Goal: Task Accomplishment & Management: Use online tool/utility

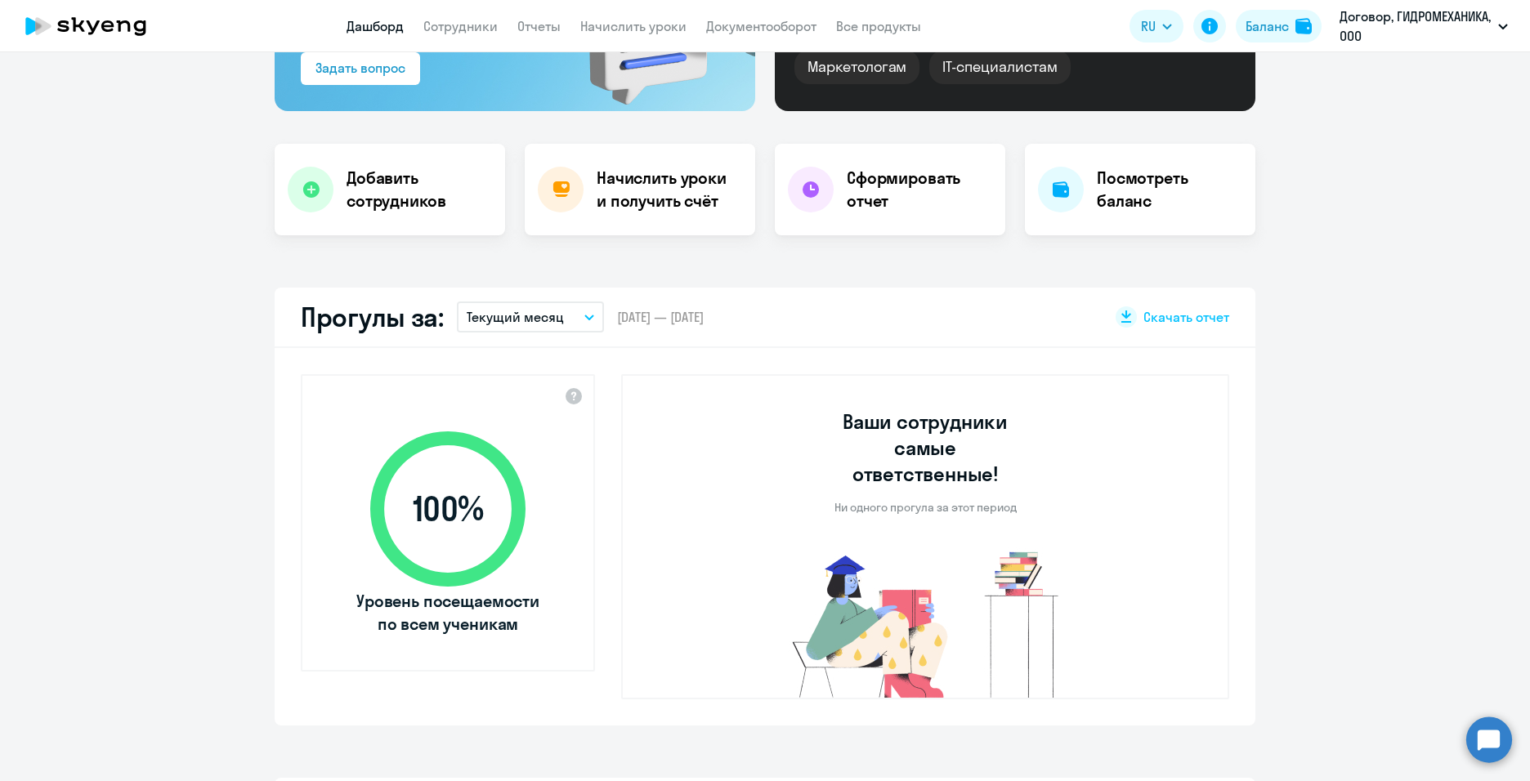
select select "30"
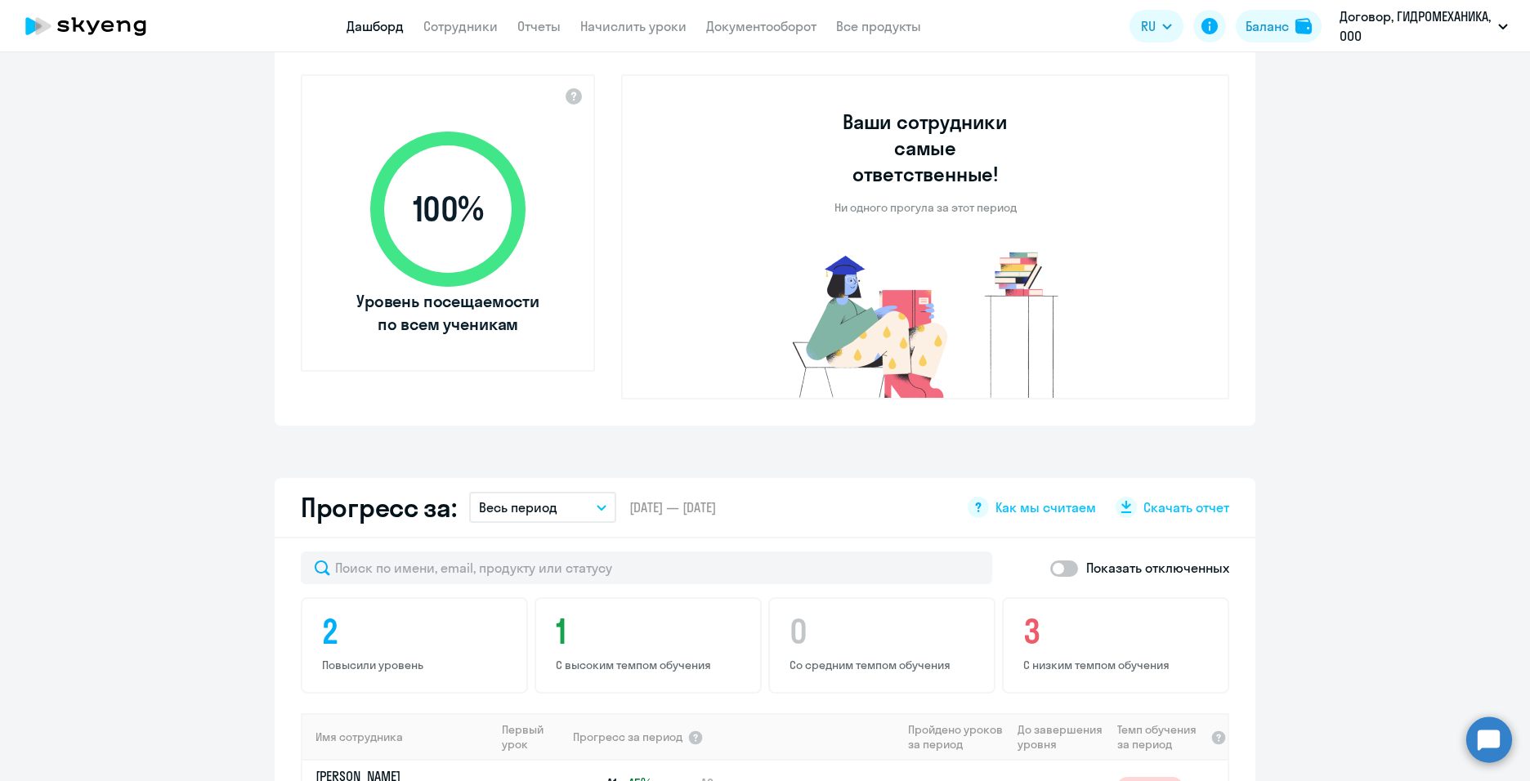
scroll to position [327, 0]
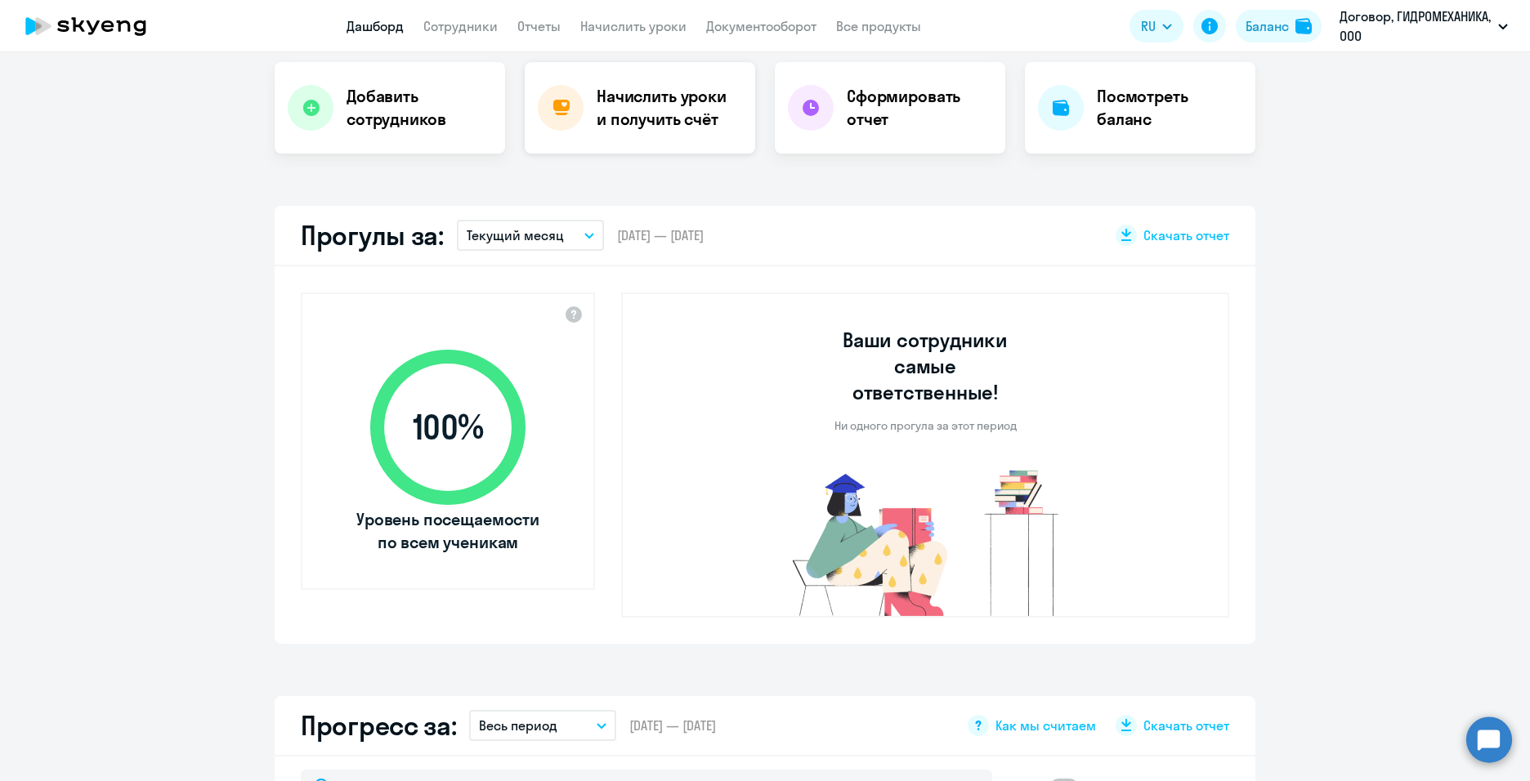
click at [704, 118] on h4 "Начислить уроки и получить счёт" at bounding box center [667, 108] width 142 height 46
click at [561, 107] on icon at bounding box center [560, 108] width 16 height 16
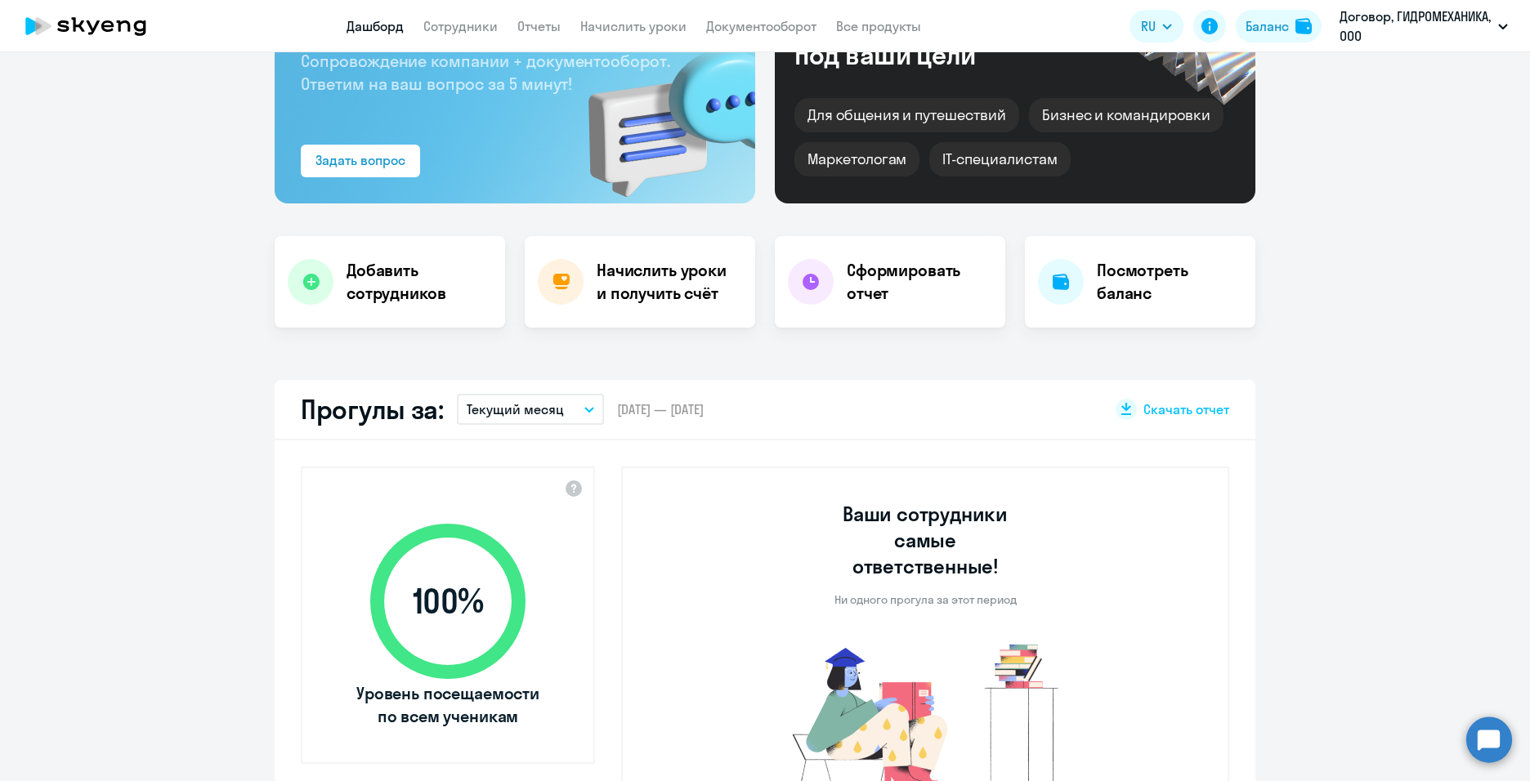
scroll to position [0, 0]
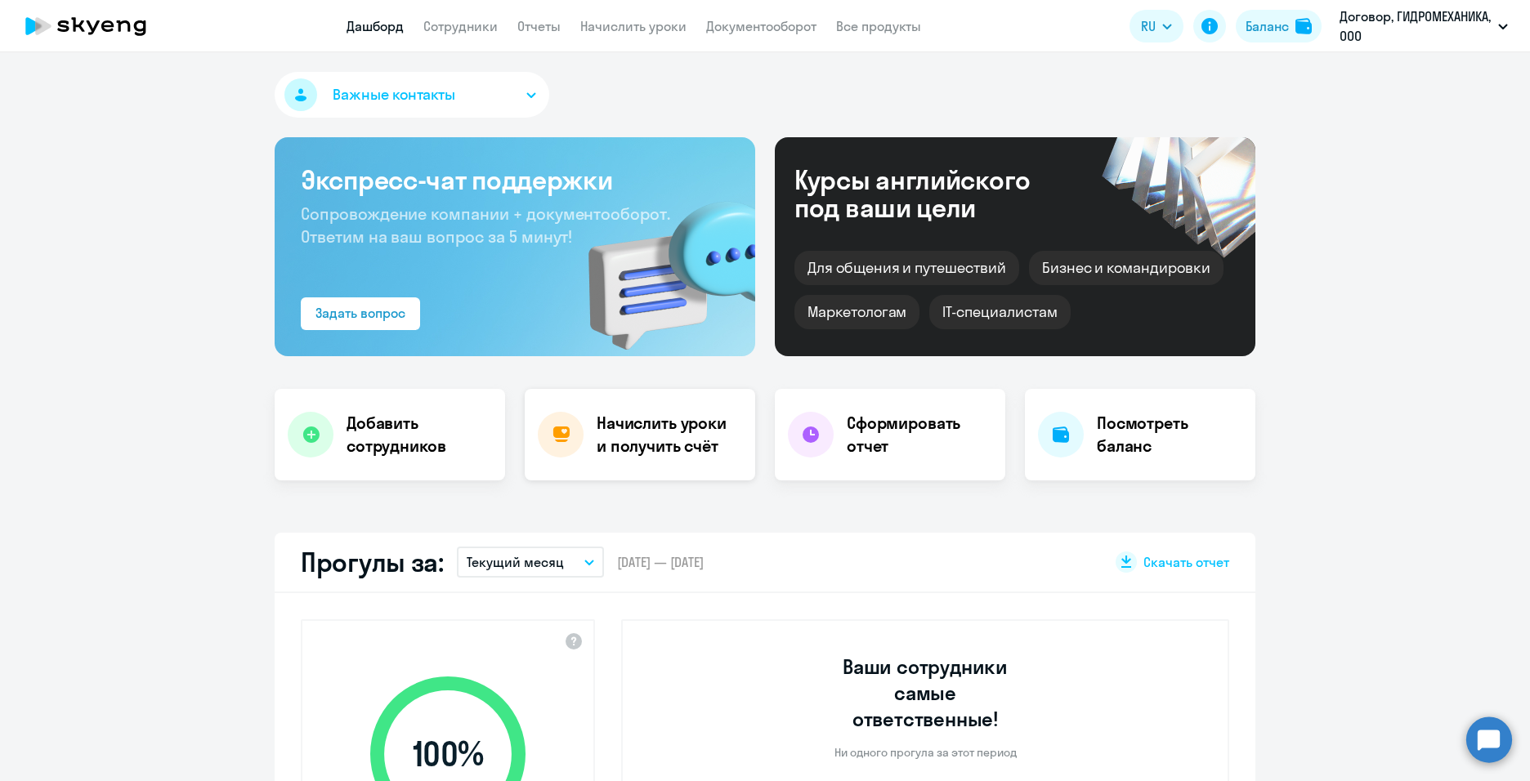
click at [677, 433] on h4 "Начислить уроки и получить счёт" at bounding box center [667, 435] width 142 height 46
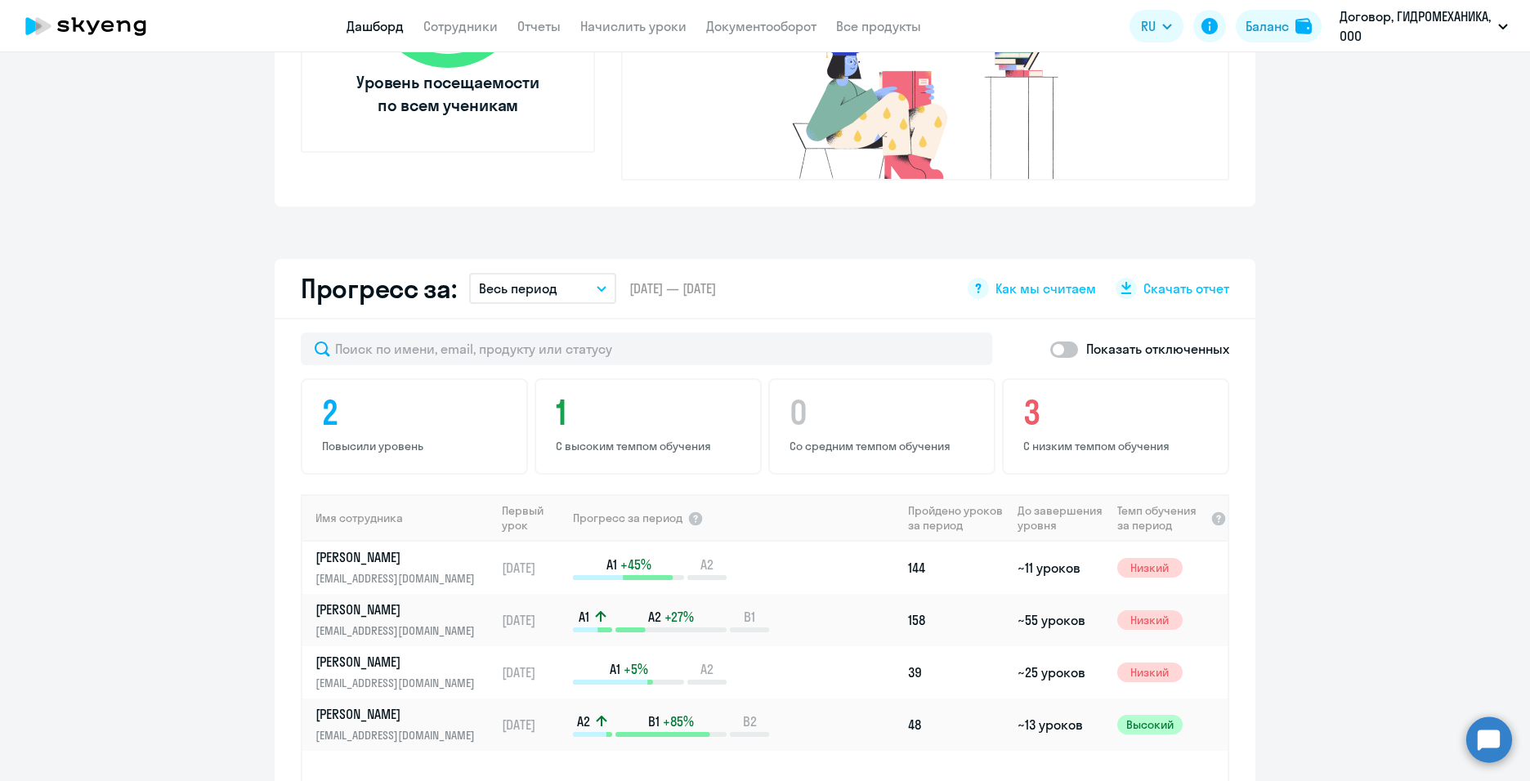
scroll to position [899, 0]
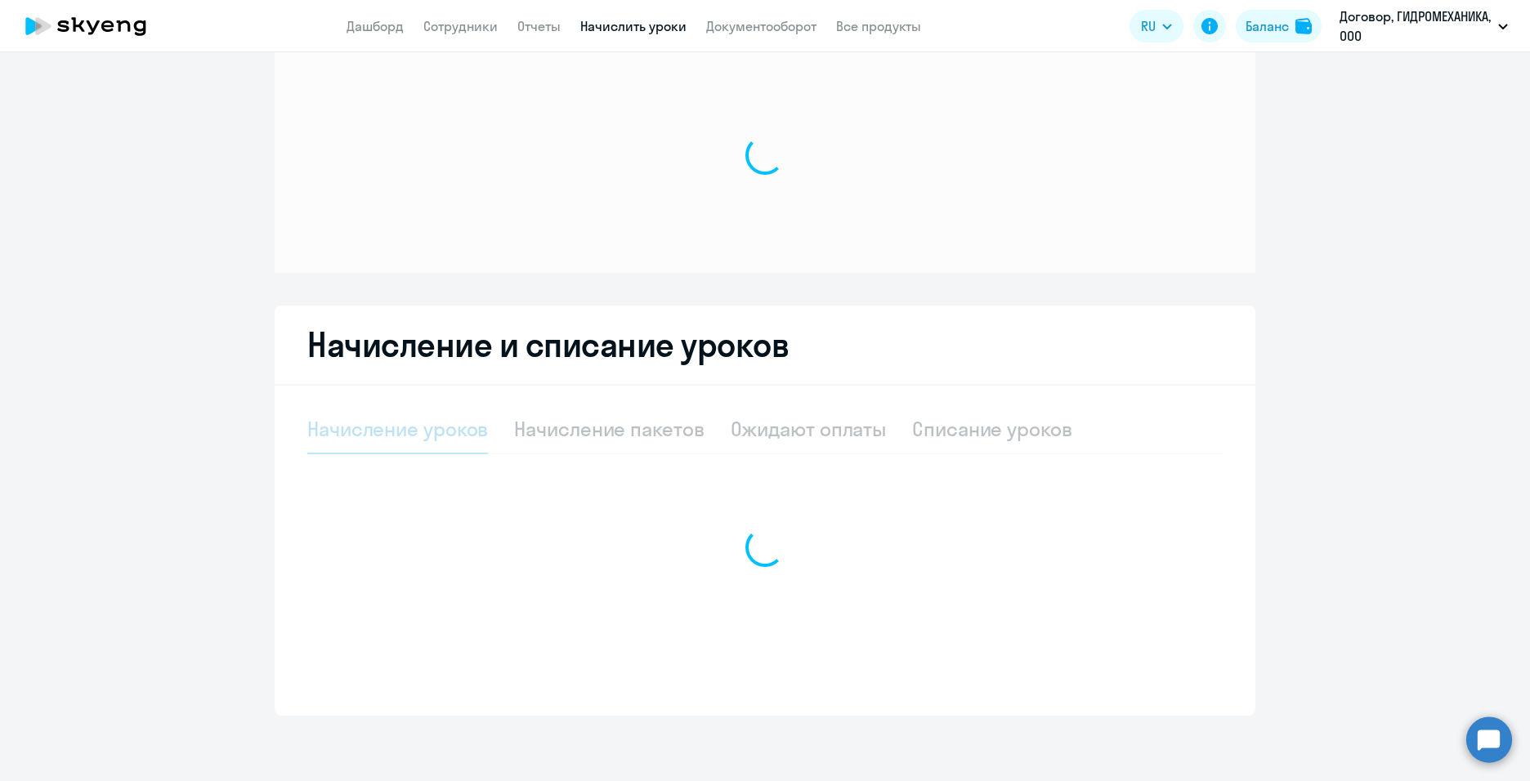
scroll to position [39, 0]
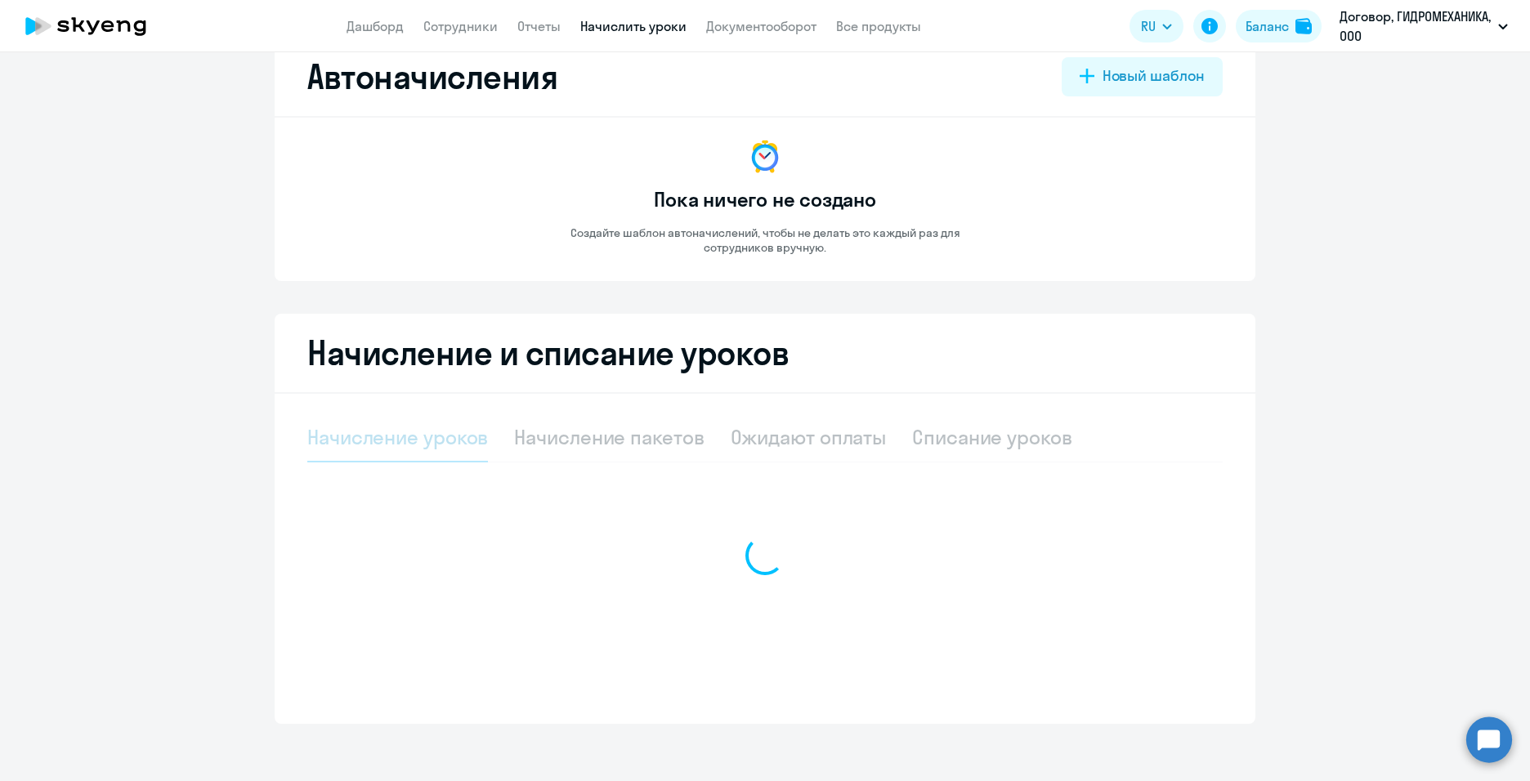
select select "10"
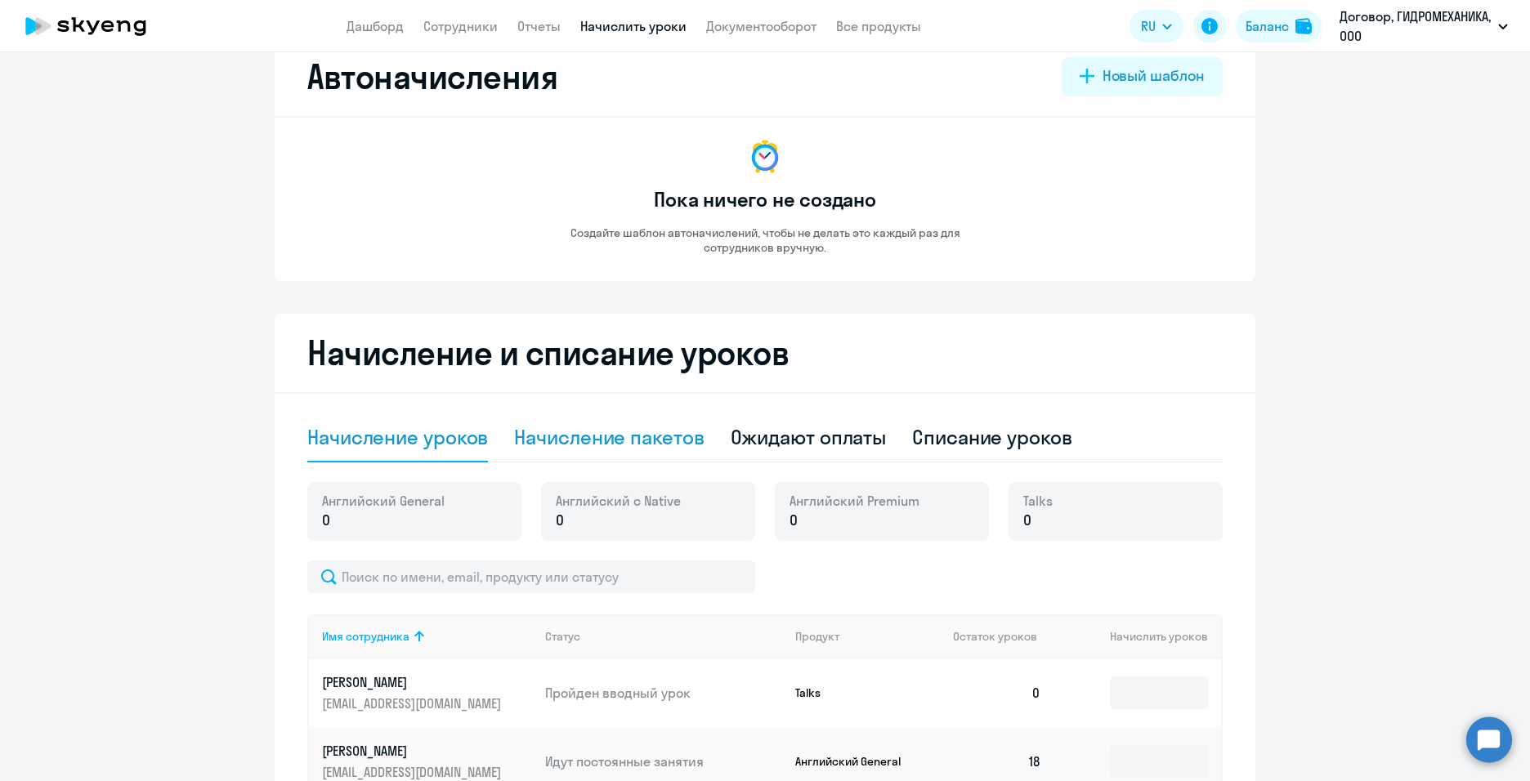
click at [621, 444] on div "Начисление пакетов" at bounding box center [609, 437] width 190 height 26
select select "10"
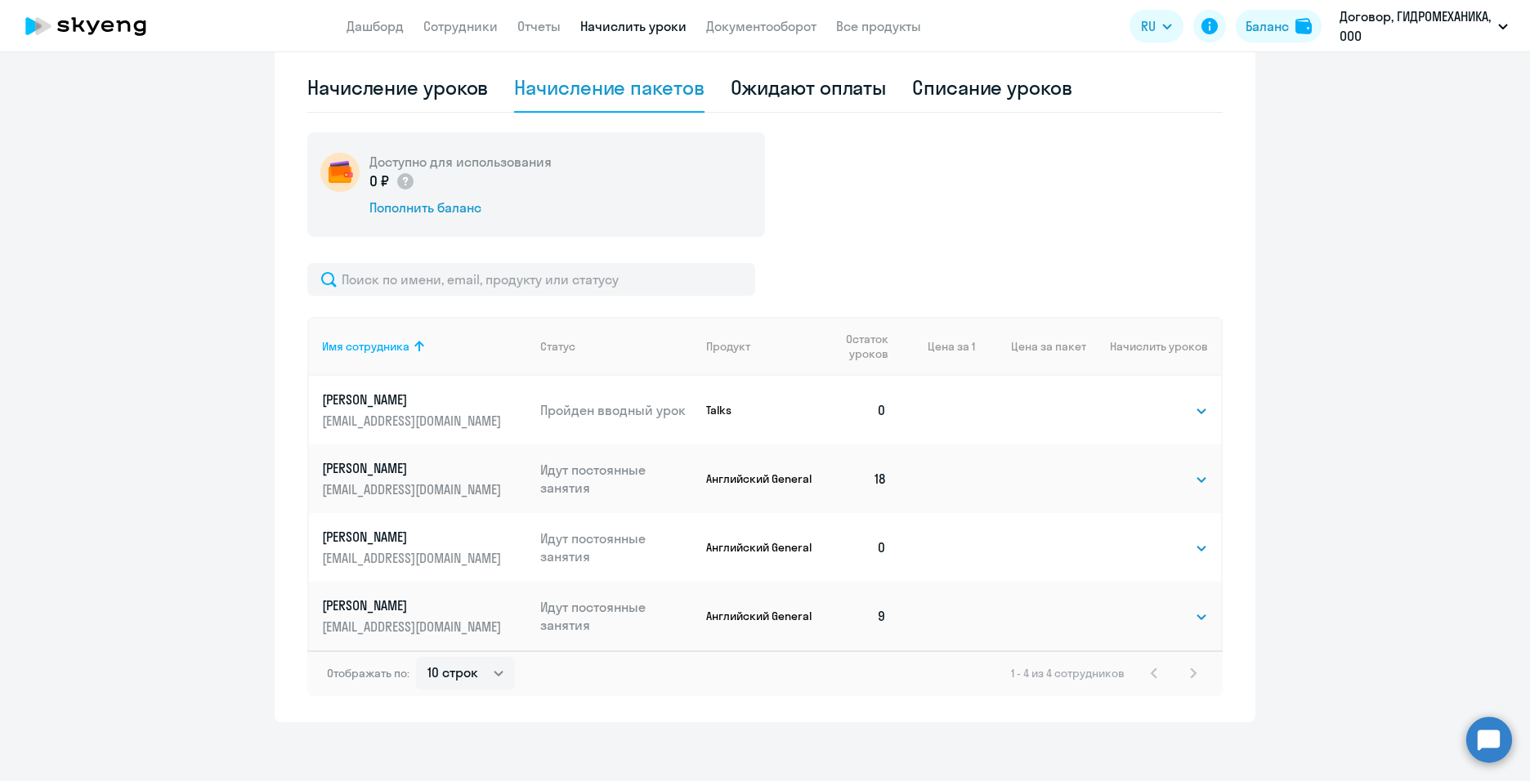
scroll to position [395, 0]
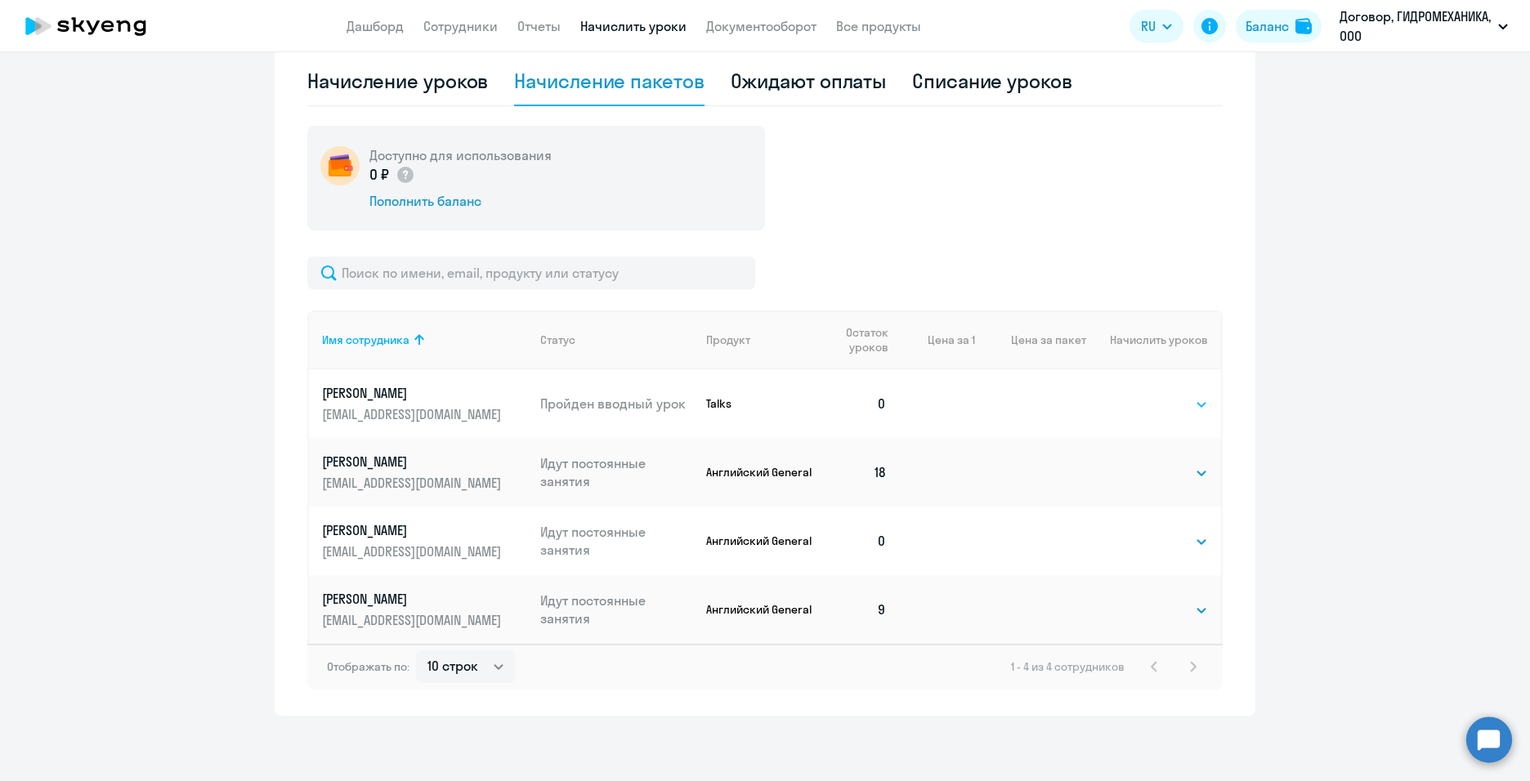
click at [1181, 403] on select "Выбрать 1 6 12 20 40" at bounding box center [1174, 405] width 67 height 20
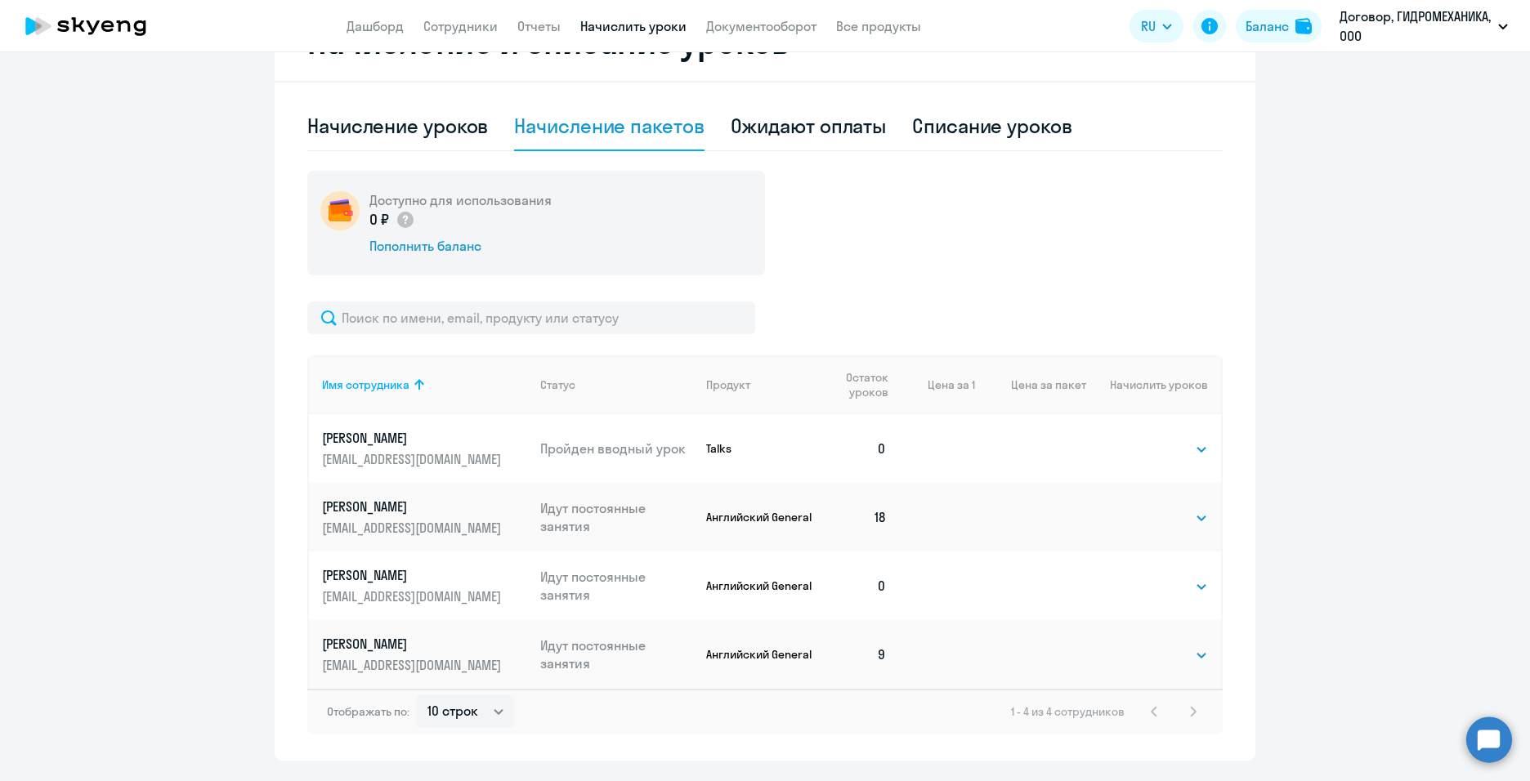
scroll to position [232, 0]
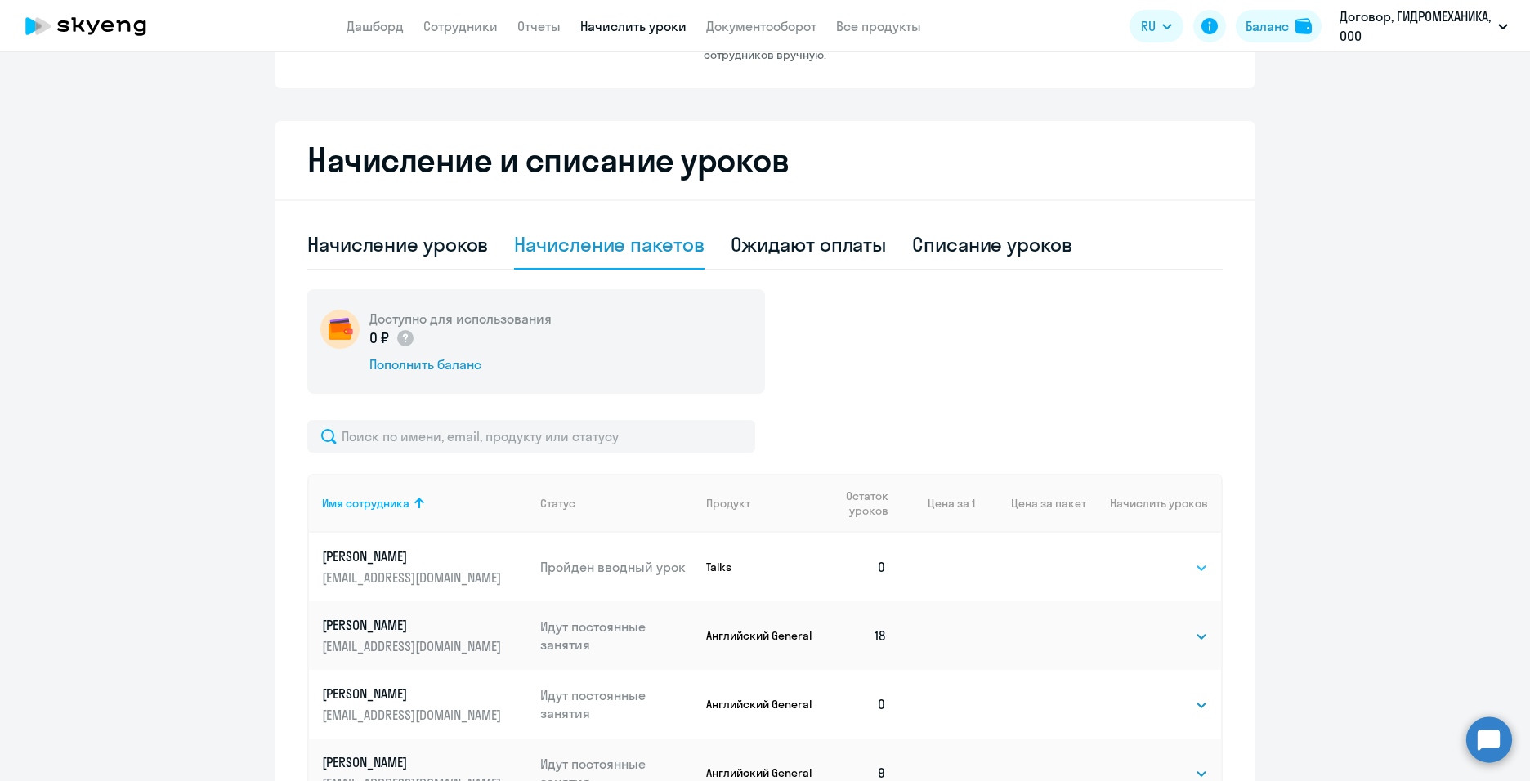
click at [1195, 560] on select "Выбрать 1 6 12 20 40" at bounding box center [1174, 568] width 67 height 20
click at [1352, 691] on ng-component "Автоначисления Новый шаблон Пока ничего не создано Создайте шаблон автоначислен…" at bounding box center [765, 362] width 1530 height 1034
click at [1196, 706] on select "Выбрать 4 8 16 32 64 96 128" at bounding box center [1174, 705] width 67 height 20
click at [1282, 653] on ng-component "Автоначисления Новый шаблон Пока ничего не создано Создайте шаблон автоначислен…" at bounding box center [765, 362] width 1530 height 1034
click at [1185, 561] on select "Выбрать 1 6 12 20 40" at bounding box center [1174, 568] width 67 height 20
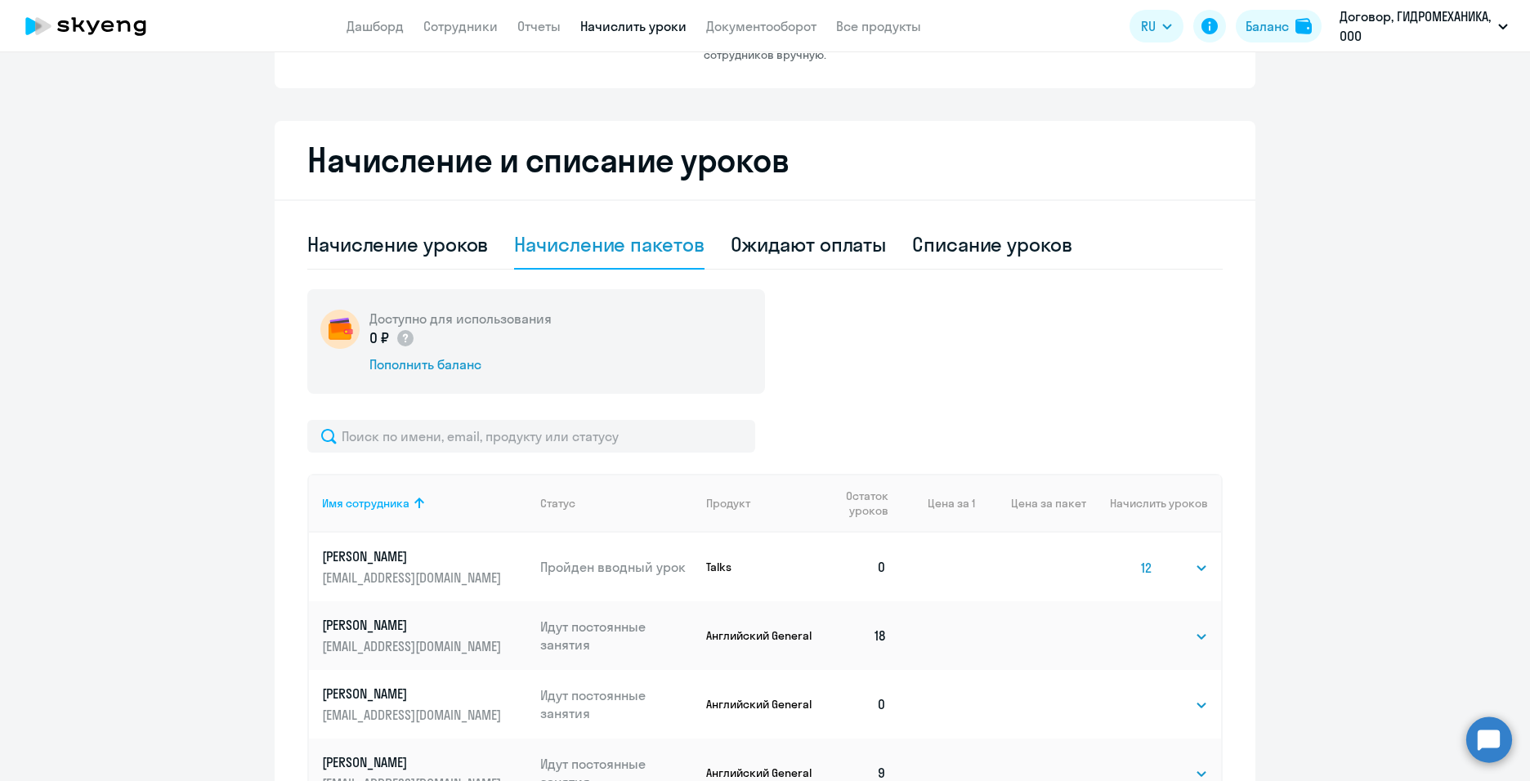
click at [1141, 558] on select "Выбрать 1 6 12 20 40" at bounding box center [1174, 568] width 67 height 20
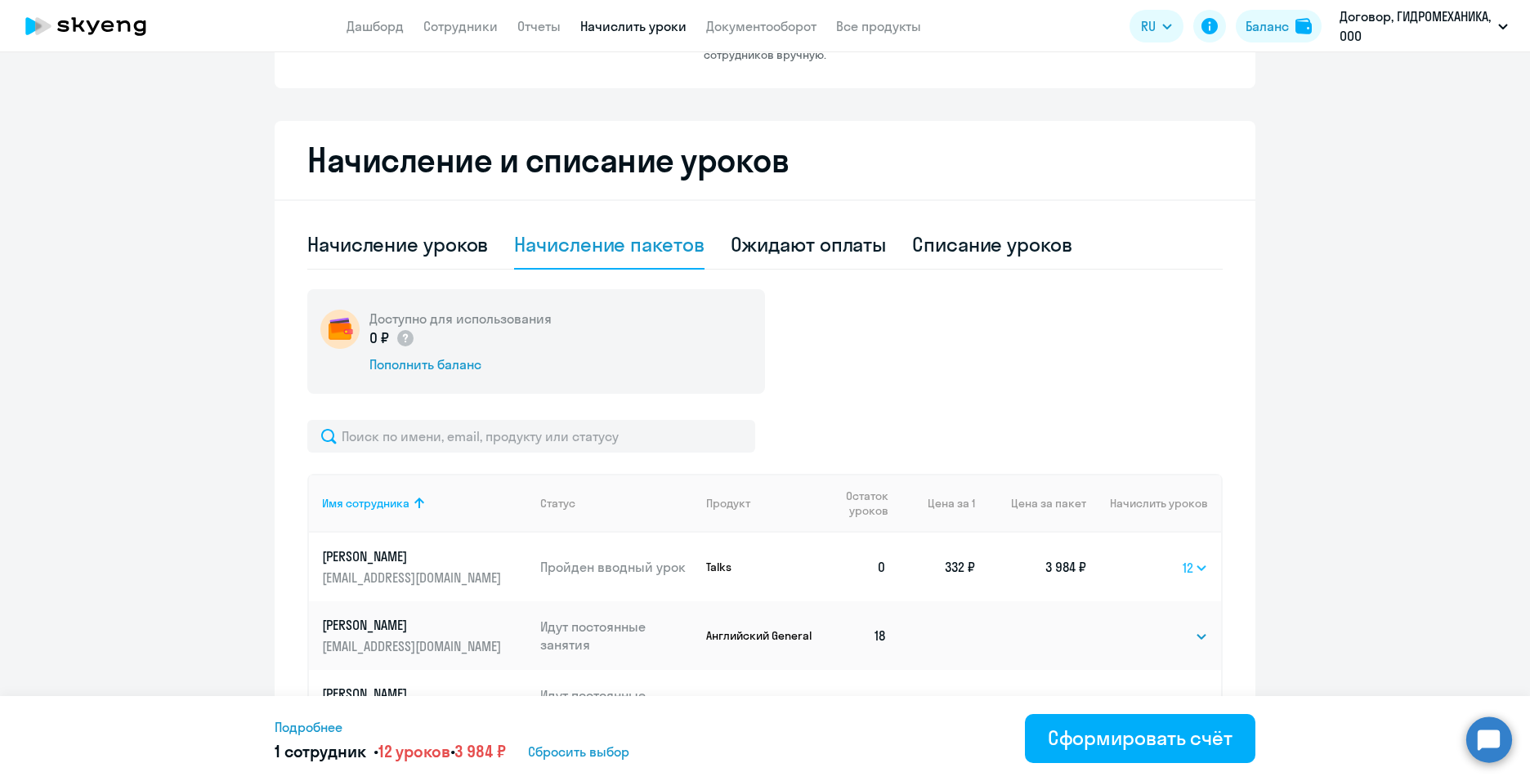
click at [1196, 571] on select "Выбрать 1 6 12 20 40" at bounding box center [1194, 568] width 25 height 20
click at [1182, 558] on select "Выбрать 1 6 12 20 40" at bounding box center [1194, 568] width 25 height 20
click at [1188, 563] on select "Выбрать 1 6 12 20 40" at bounding box center [1193, 568] width 29 height 20
select select "12"
click at [1179, 558] on select "Выбрать 1 6 12 20 40" at bounding box center [1193, 568] width 29 height 20
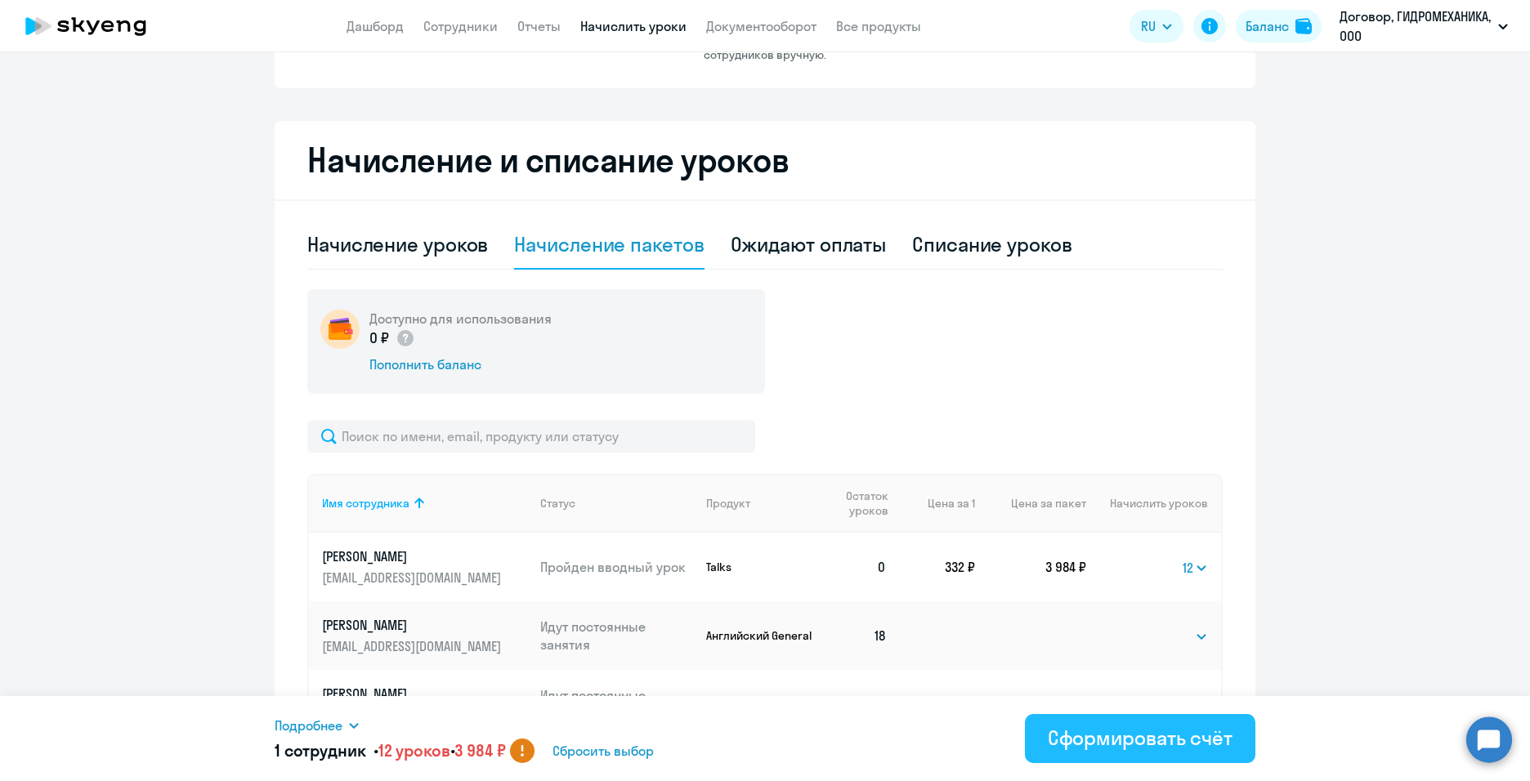
click at [1162, 742] on div "Сформировать счёт" at bounding box center [1139, 738] width 185 height 26
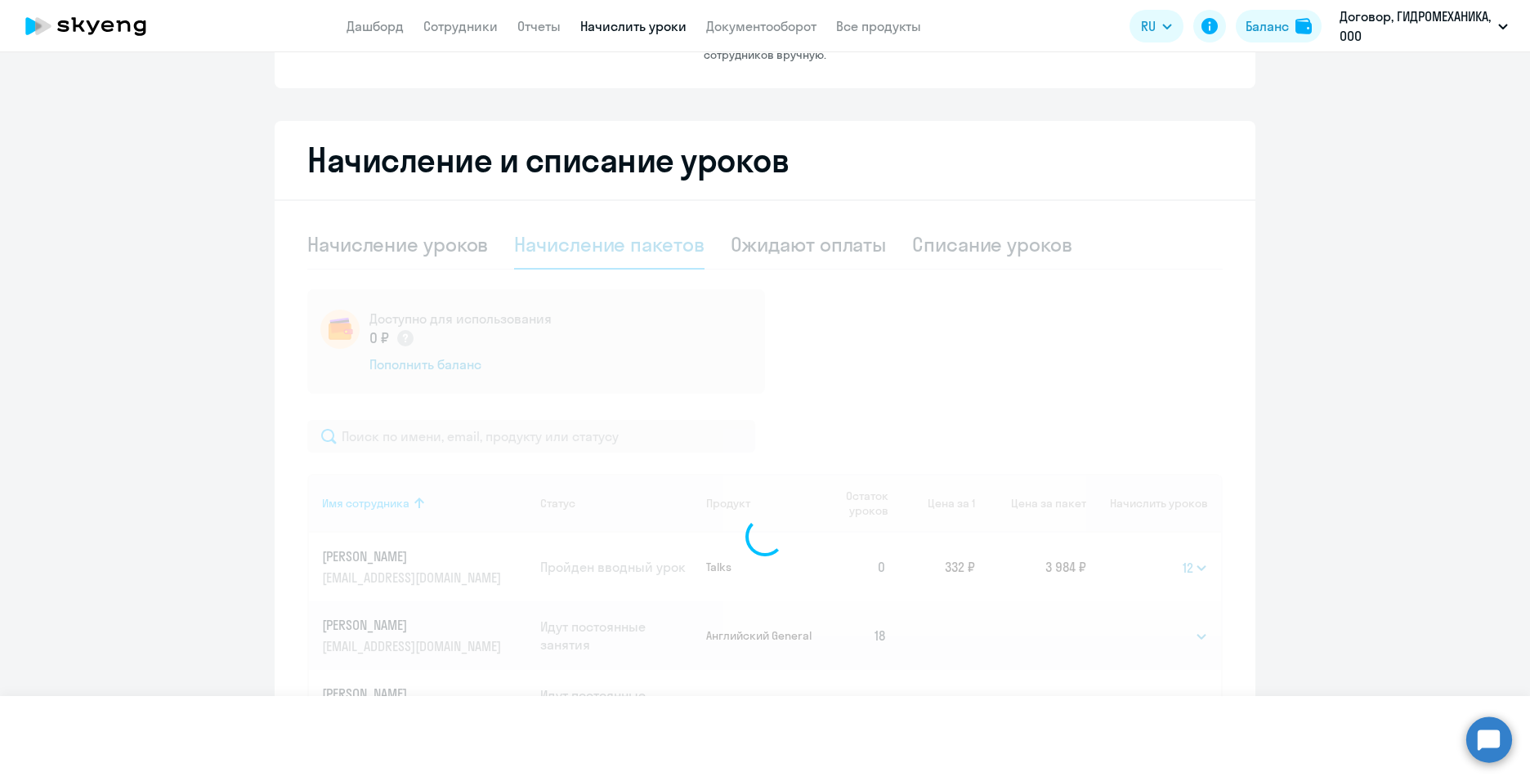
select select
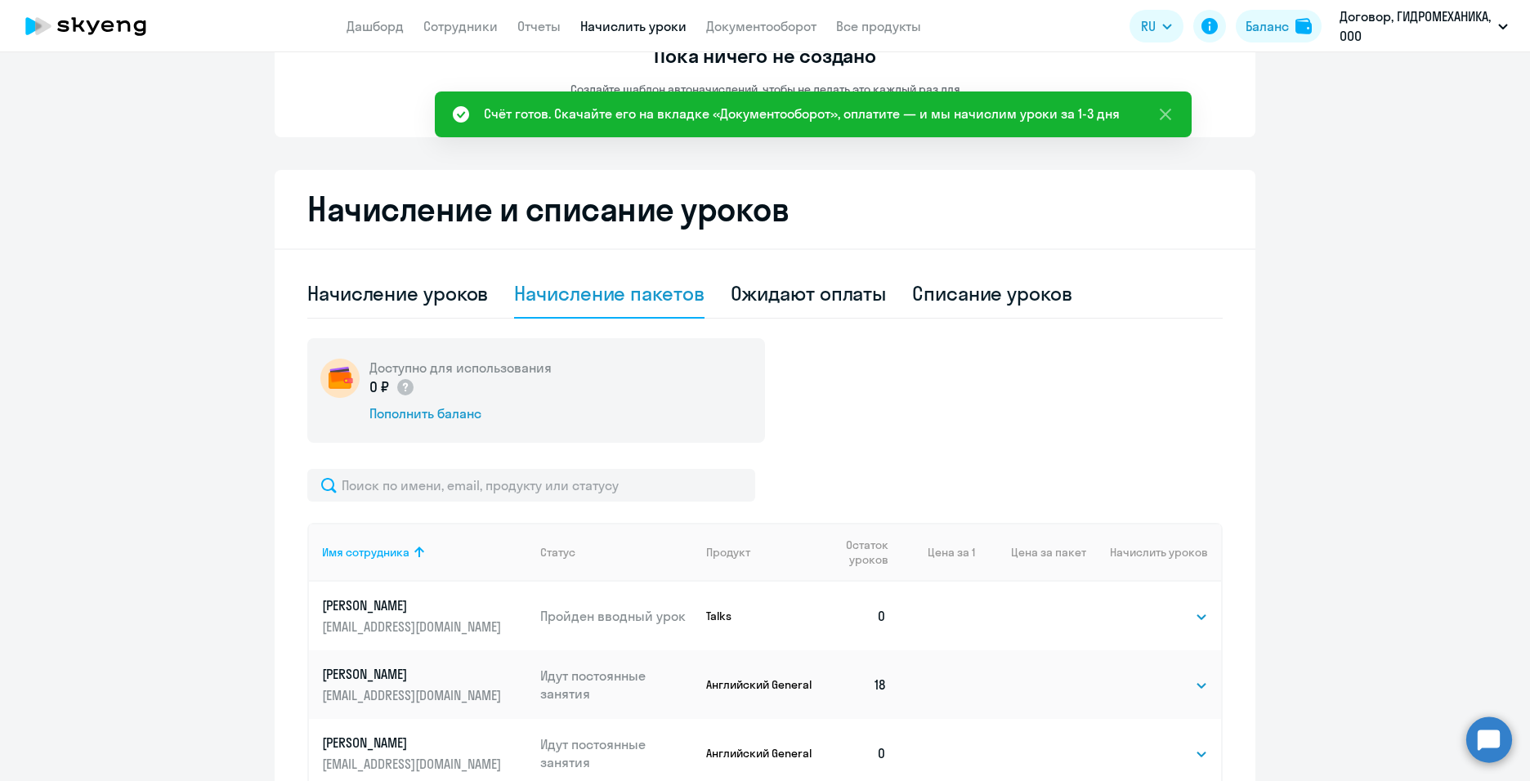
scroll to position [0, 0]
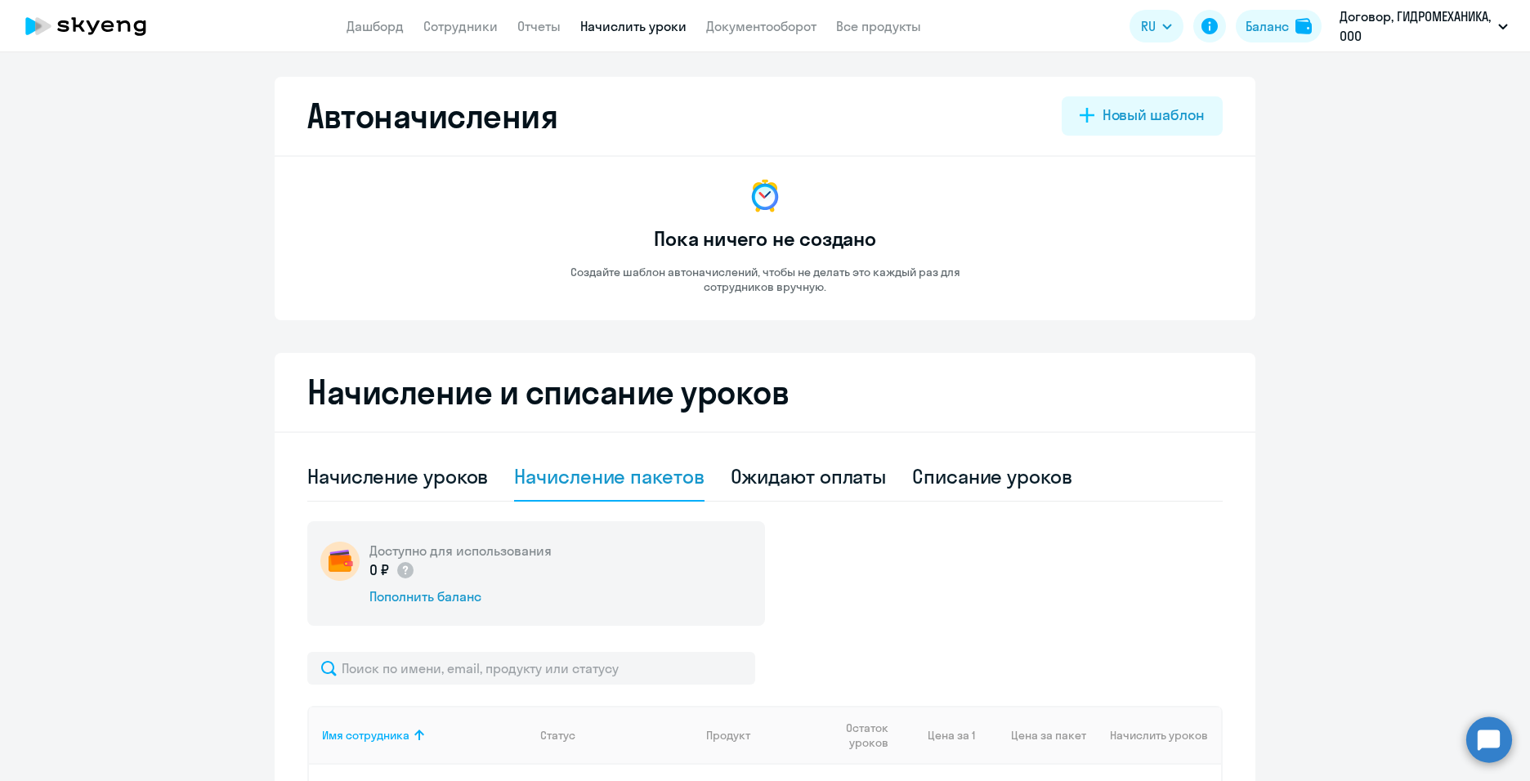
click at [756, 13] on app-header "Дашборд Сотрудники Отчеты Начислить уроки Документооборот Все продукты Дашборд …" at bounding box center [765, 26] width 1530 height 52
click at [764, 28] on link "Документооборот" at bounding box center [761, 26] width 110 height 16
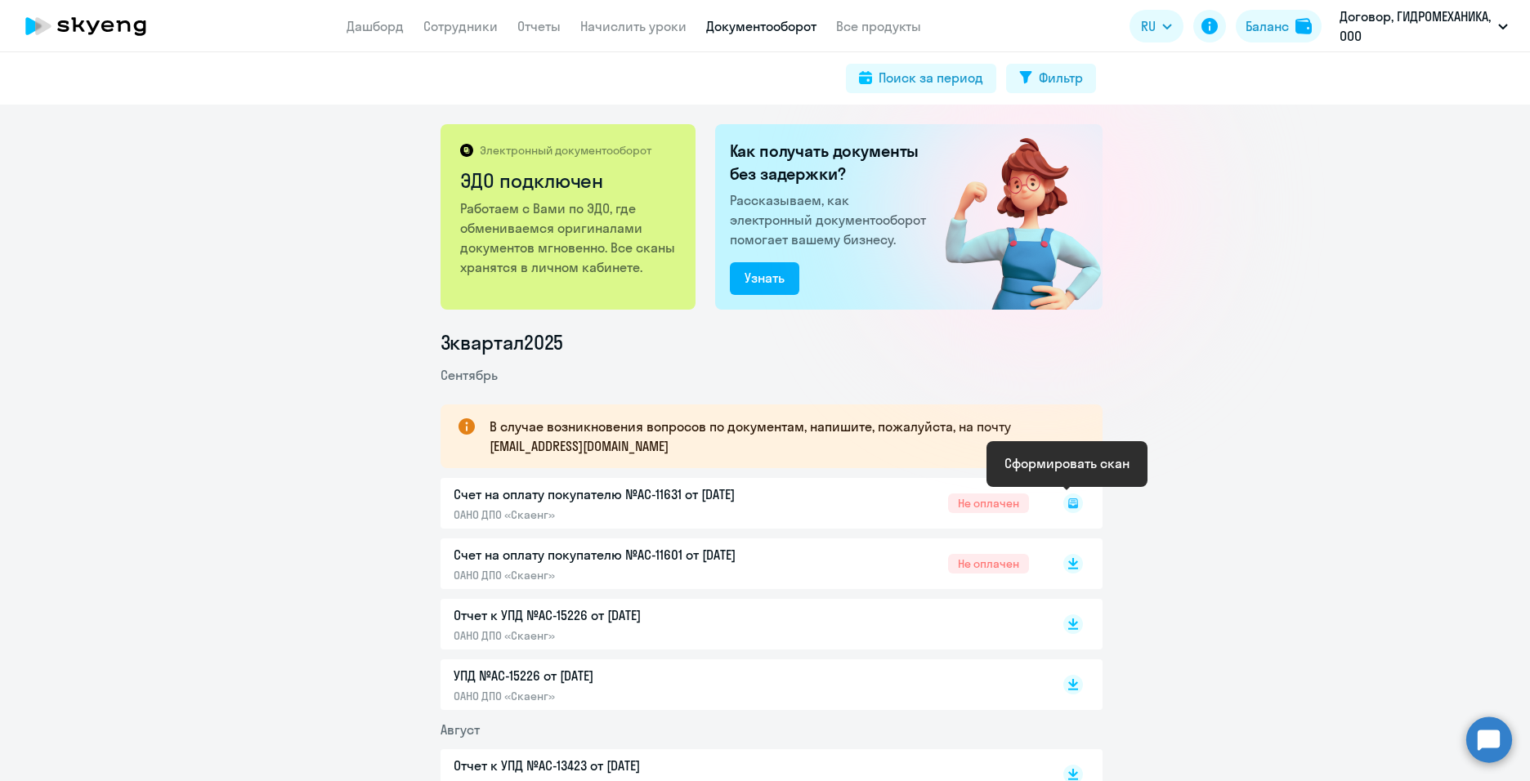
click at [1070, 503] on icon at bounding box center [1073, 503] width 6 height 1
click at [1068, 506] on rect at bounding box center [1073, 504] width 20 height 20
